Goal: Task Accomplishment & Management: Manage account settings

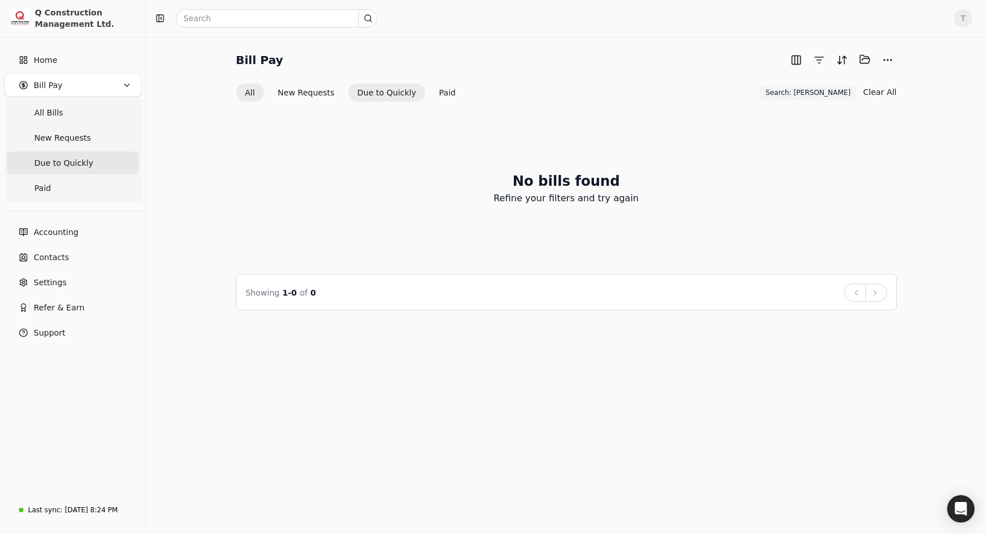
click at [246, 95] on button "All" at bounding box center [250, 92] width 28 height 18
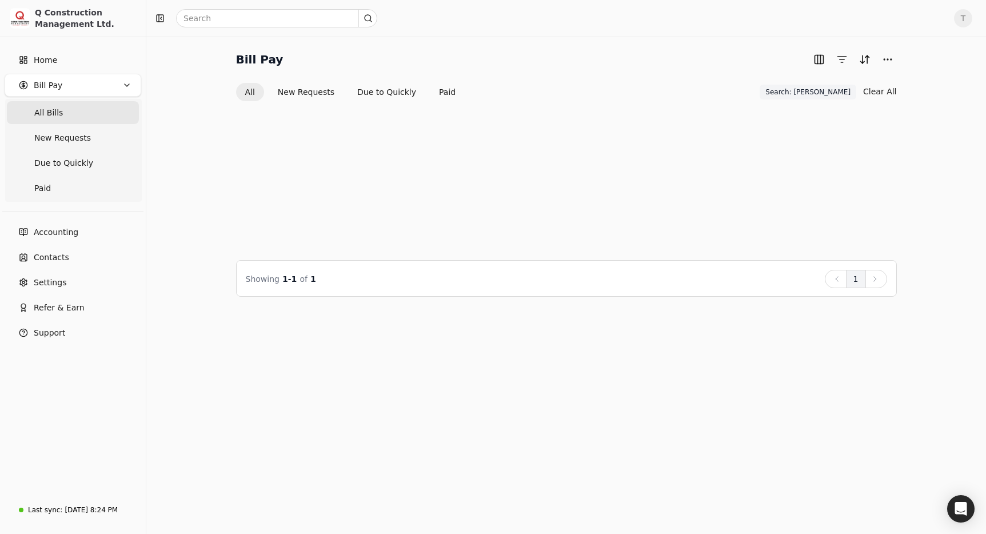
drag, startPoint x: 839, startPoint y: 91, endPoint x: 875, endPoint y: 94, distance: 35.6
click at [839, 91] on span "Search: [PERSON_NAME]" at bounding box center [808, 92] width 85 height 10
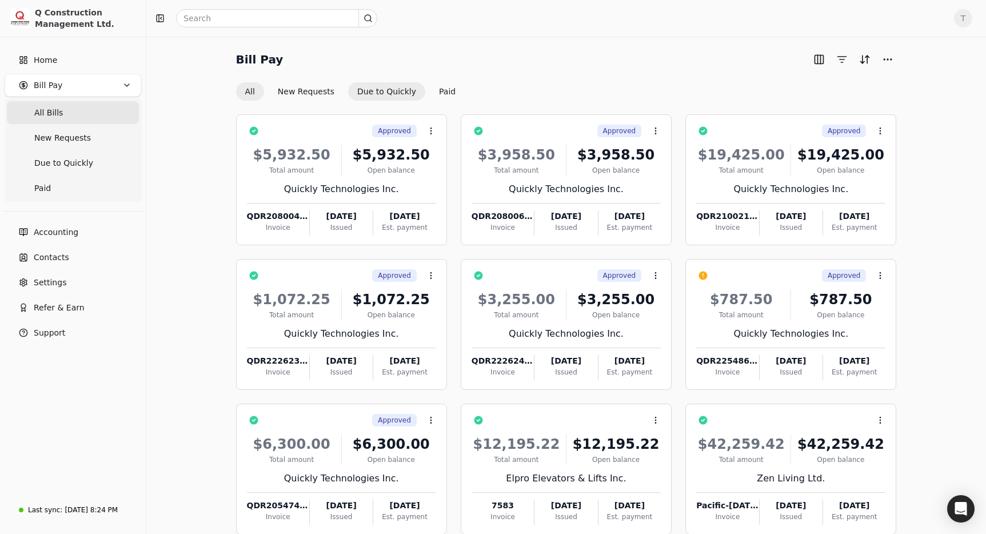
click at [378, 90] on button "Due to Quickly" at bounding box center [386, 91] width 77 height 18
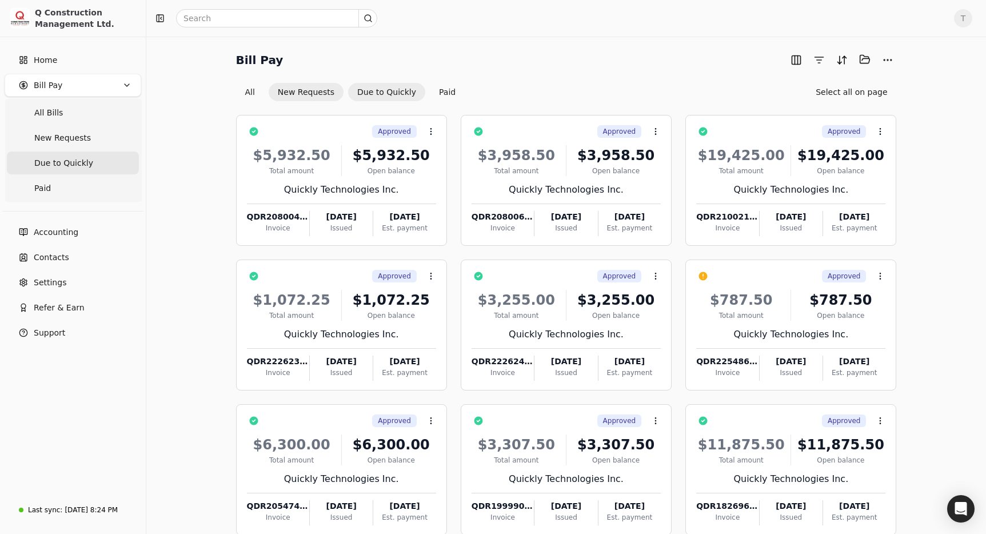
click at [302, 92] on button "New Requests" at bounding box center [306, 92] width 75 height 18
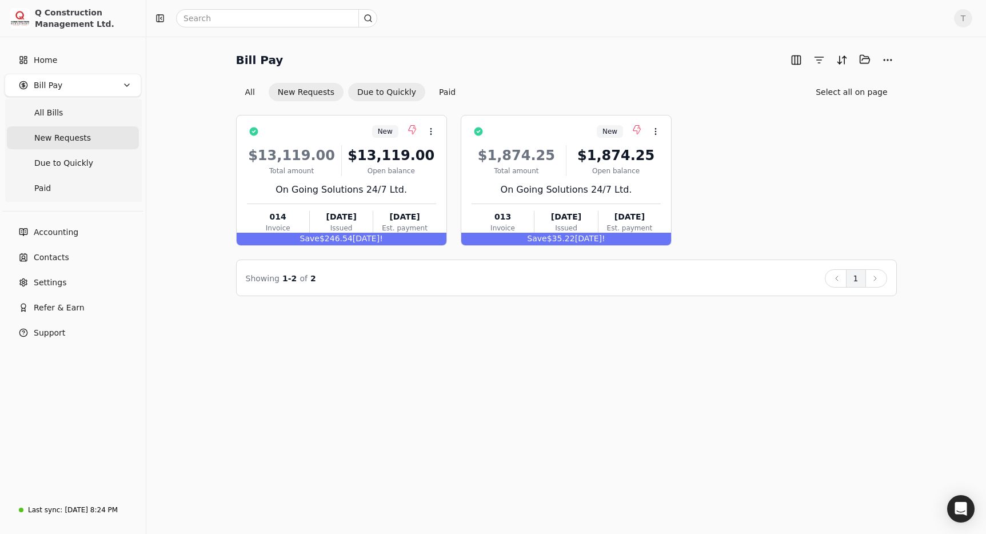
click at [395, 86] on button "Due to Quickly" at bounding box center [386, 92] width 77 height 18
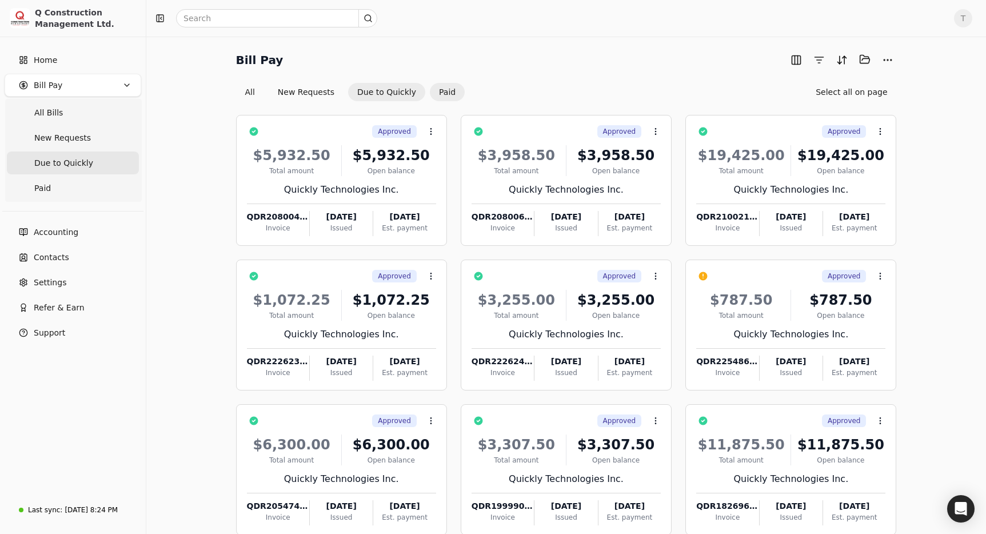
click at [444, 91] on button "Paid" at bounding box center [447, 92] width 35 height 18
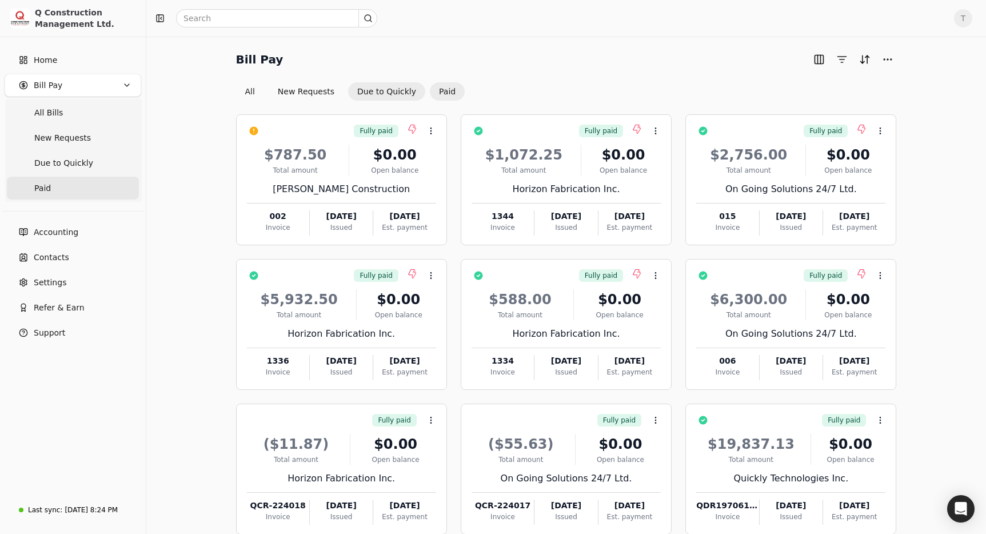
click at [369, 87] on button "Due to Quickly" at bounding box center [386, 91] width 77 height 18
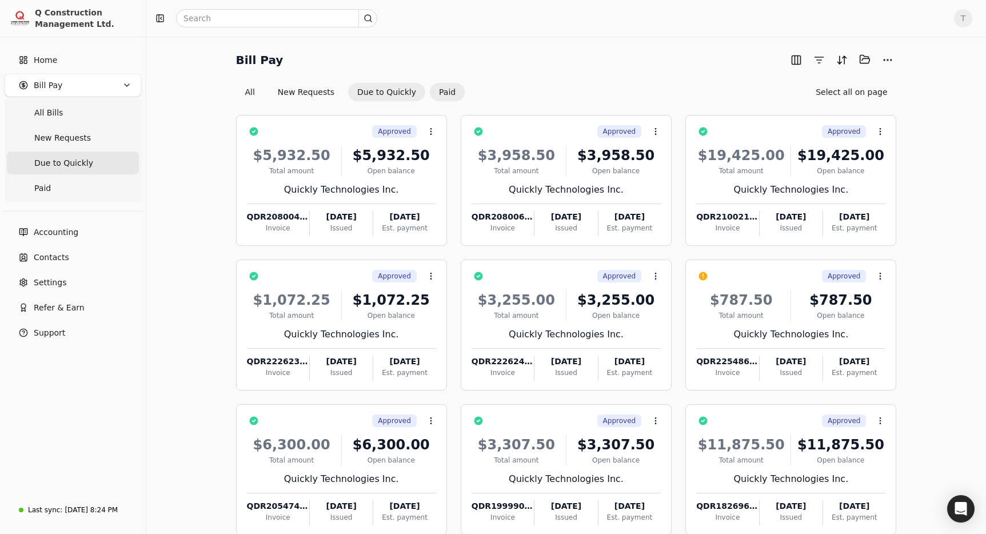
click at [445, 89] on button "Paid" at bounding box center [447, 92] width 35 height 18
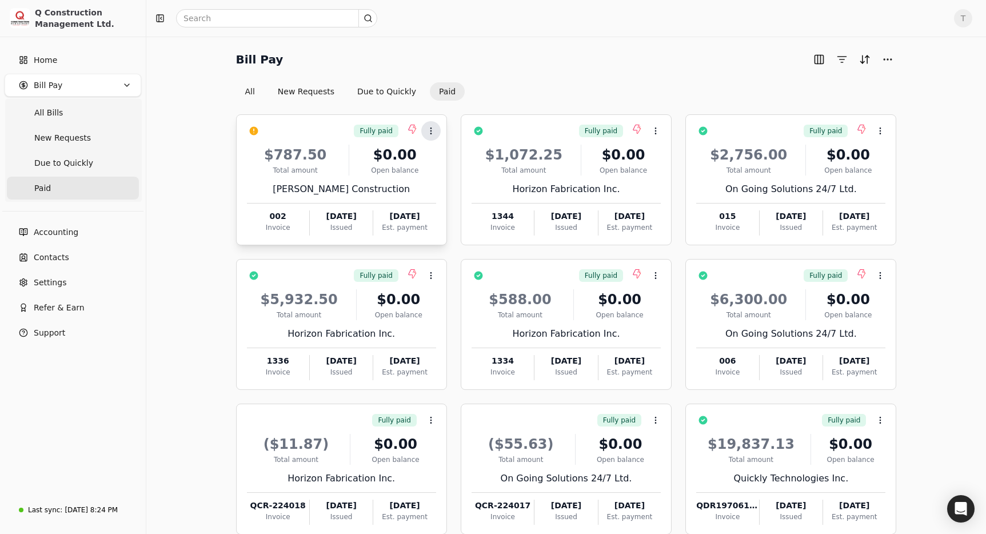
click at [436, 133] on button "Context Menu Button" at bounding box center [430, 130] width 19 height 19
drag, startPoint x: 586, startPoint y: 58, endPoint x: 565, endPoint y: 59, distance: 20.7
click at [586, 58] on div "Bill Pay" at bounding box center [566, 59] width 661 height 18
drag, startPoint x: 256, startPoint y: 90, endPoint x: 47, endPoint y: 136, distance: 213.5
click at [252, 90] on button "All" at bounding box center [250, 91] width 28 height 18
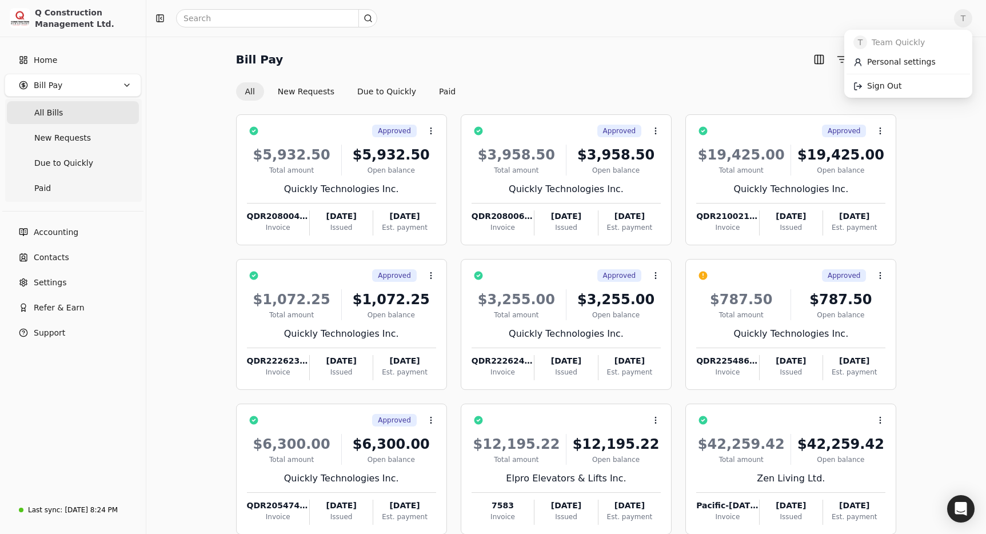
click at [969, 17] on span "T" at bounding box center [963, 18] width 18 height 18
drag, startPoint x: 918, startPoint y: 83, endPoint x: 865, endPoint y: 81, distance: 52.7
click at [918, 83] on link "Sign Out" at bounding box center [908, 86] width 123 height 19
